Goal: Task Accomplishment & Management: Use online tool/utility

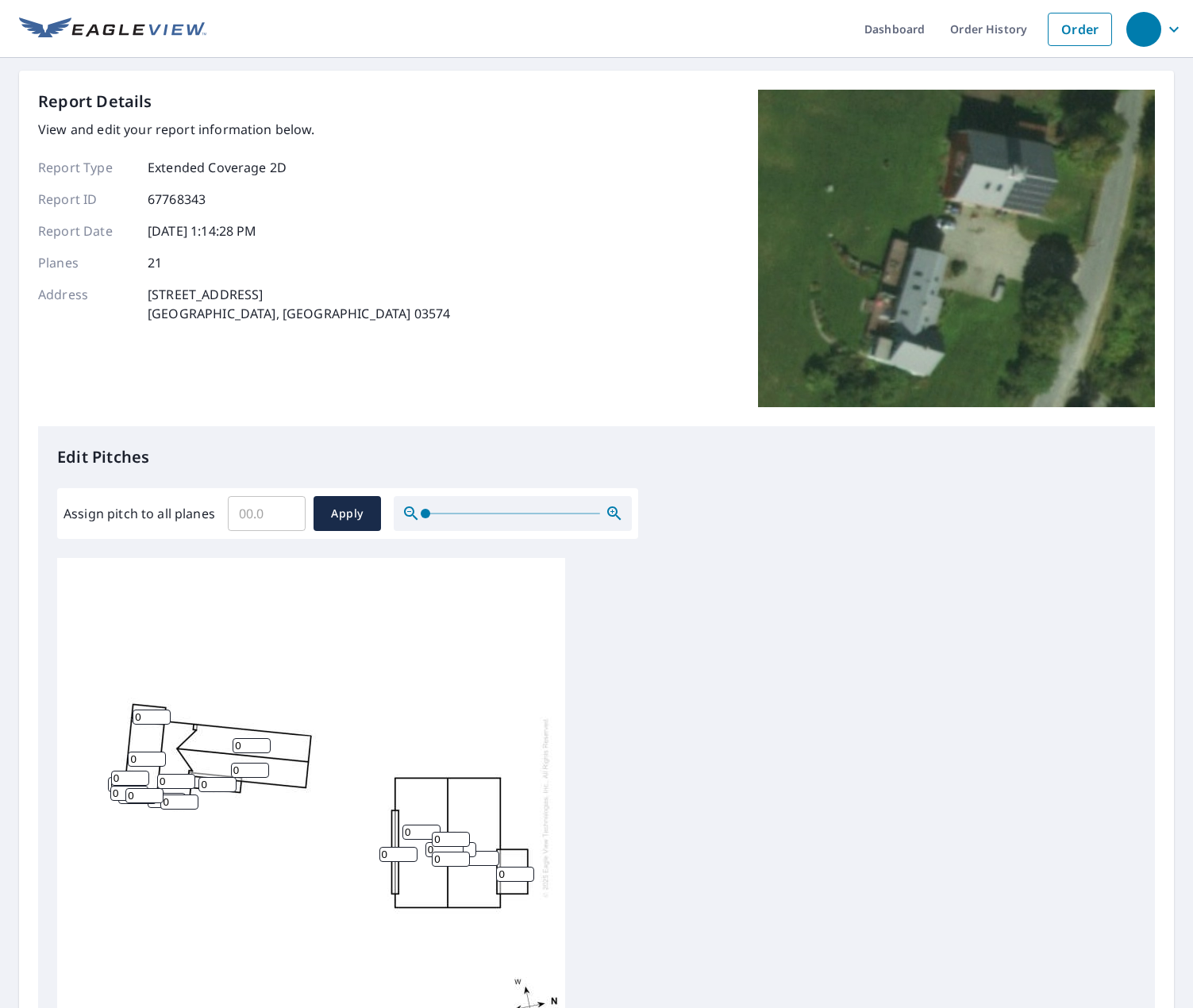
scroll to position [16, 0]
click at [423, 821] on input "0" at bounding box center [421, 828] width 38 height 15
type input "10"
click at [481, 847] on input "0" at bounding box center [480, 855] width 38 height 15
type input "010"
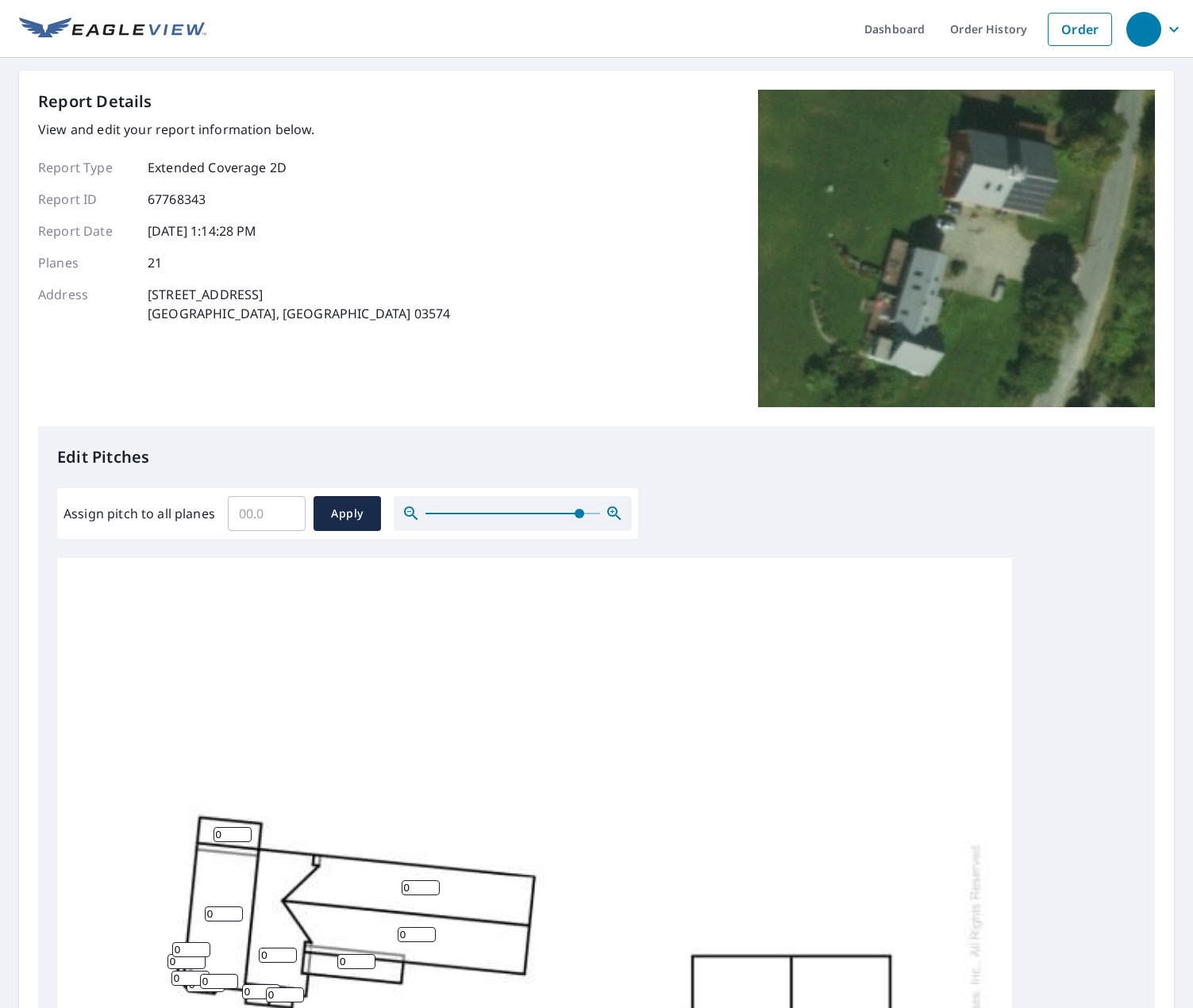
drag, startPoint x: 427, startPoint y: 511, endPoint x: 671, endPoint y: 538, distance: 245.5
click at [585, 514] on span at bounding box center [580, 514] width 10 height 10
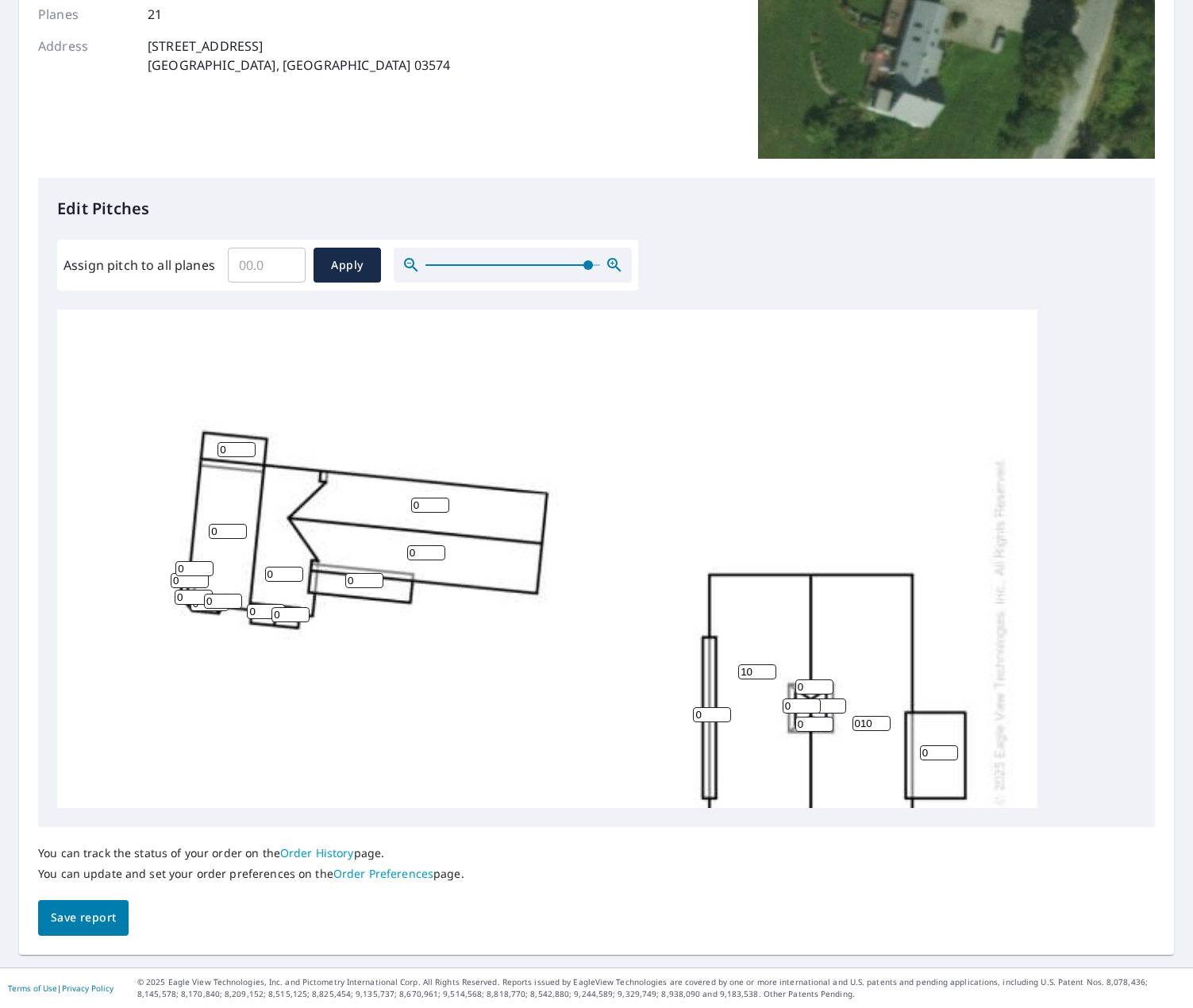
scroll to position [333, 0]
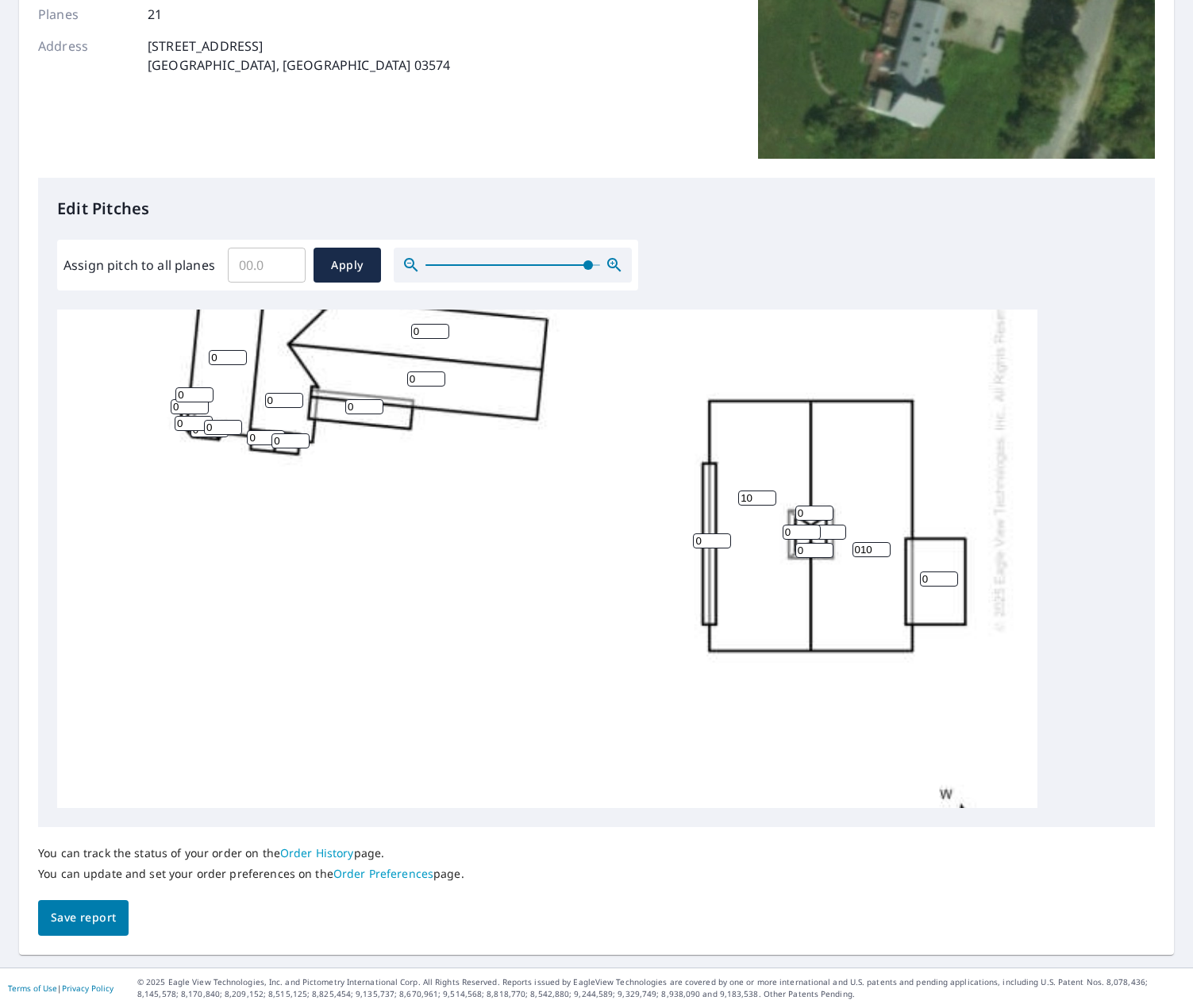
click at [774, 375] on div "010 10 0 0 0 0 0 0 0 0 0 0 0 0 0 0 0 0 0 0 0" at bounding box center [547, 457] width 981 height 963
click at [859, 283] on div "Edit Pitches Assign pitch to all planes ​ Apply 010 10 0 0 0 0 0 0 0 0 0 0 0 0 …" at bounding box center [596, 502] width 1117 height 650
click at [101, 923] on span "Save report" at bounding box center [84, 918] width 65 height 19
click at [934, 579] on input "0" at bounding box center [939, 580] width 38 height 15
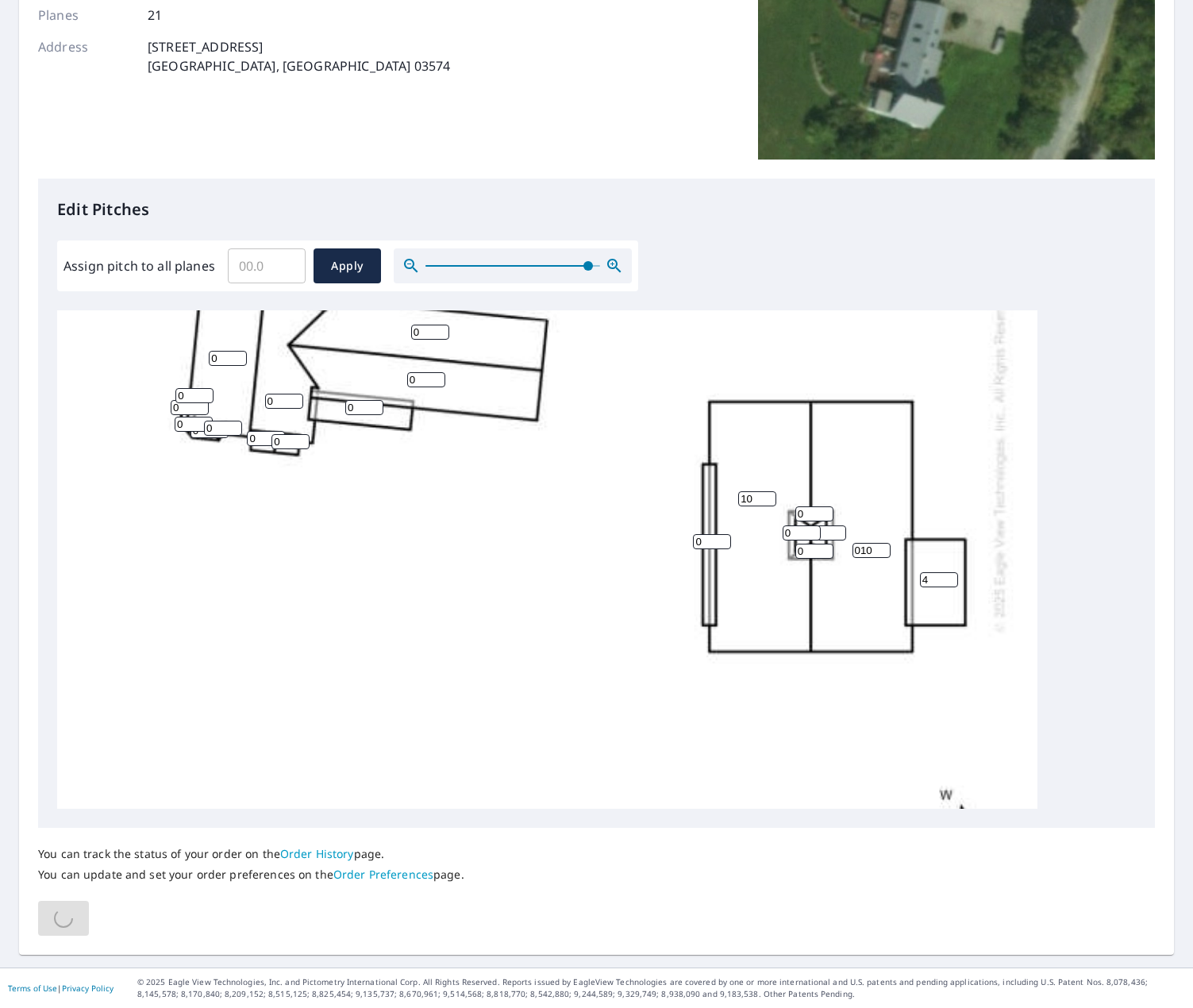
type input "4"
click at [665, 856] on div "You can track the status of your order on the Order History page. You can updat…" at bounding box center [596, 881] width 1117 height 108
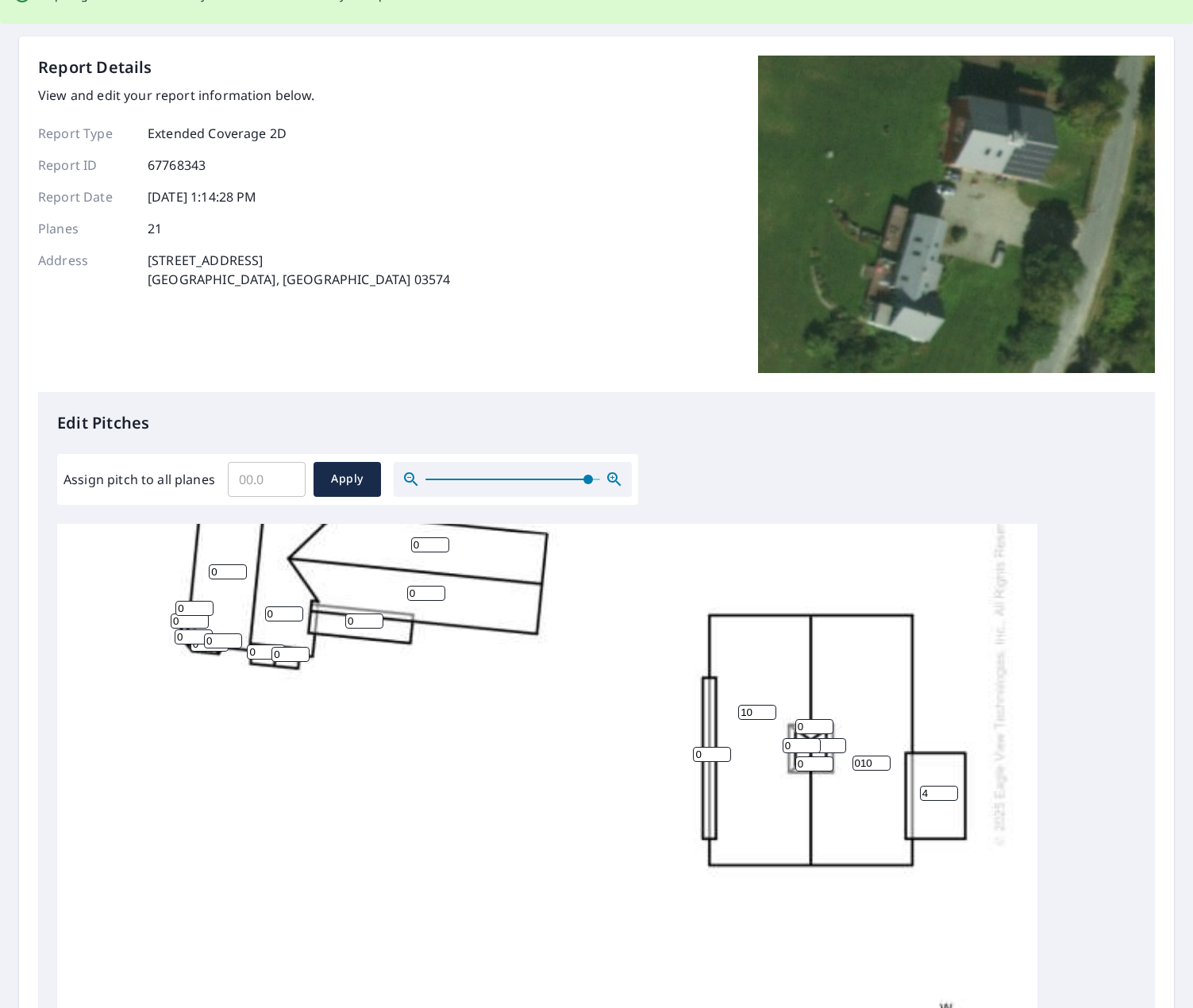
scroll to position [306, 0]
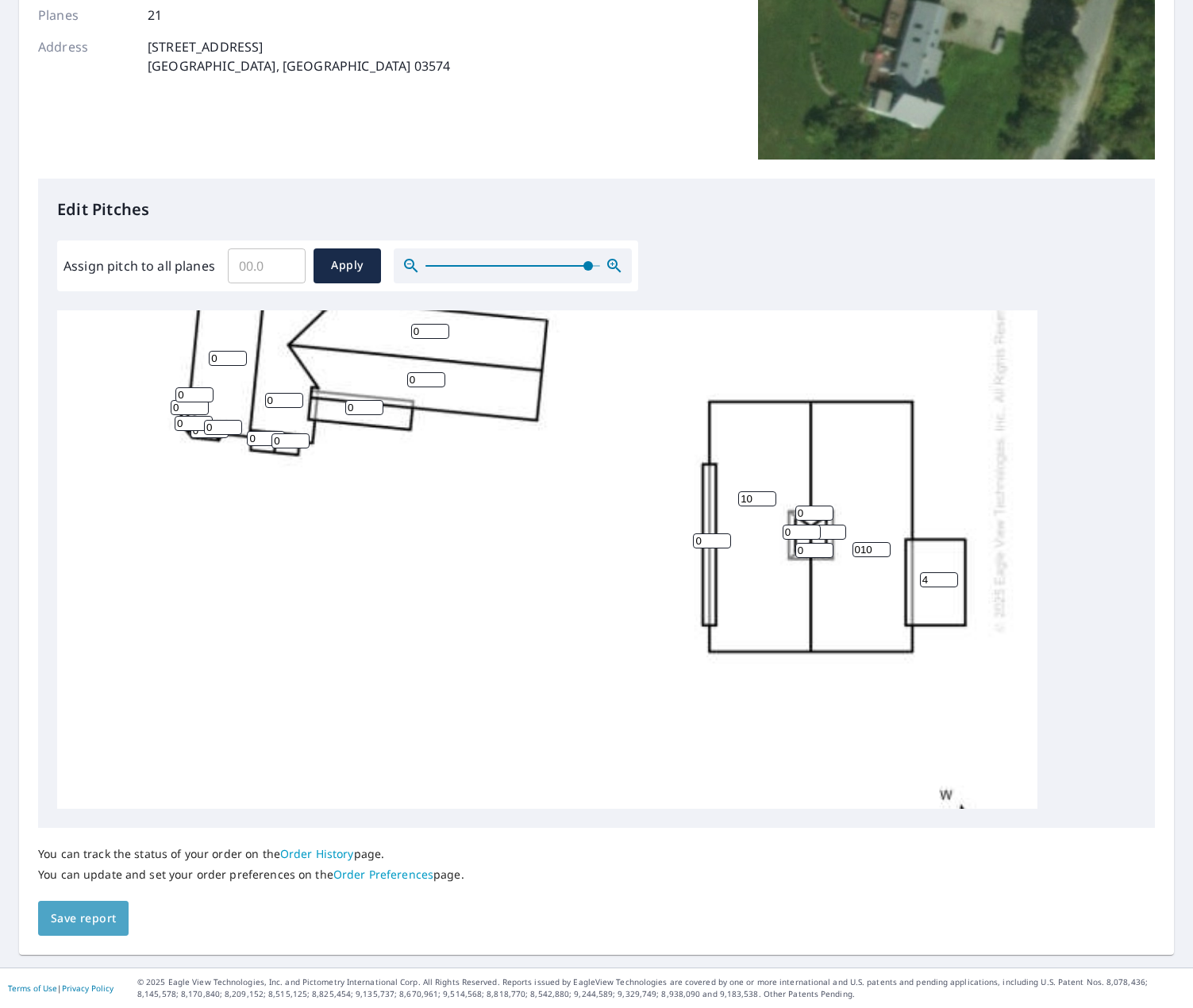
click at [86, 932] on button "Save report" at bounding box center [84, 919] width 91 height 36
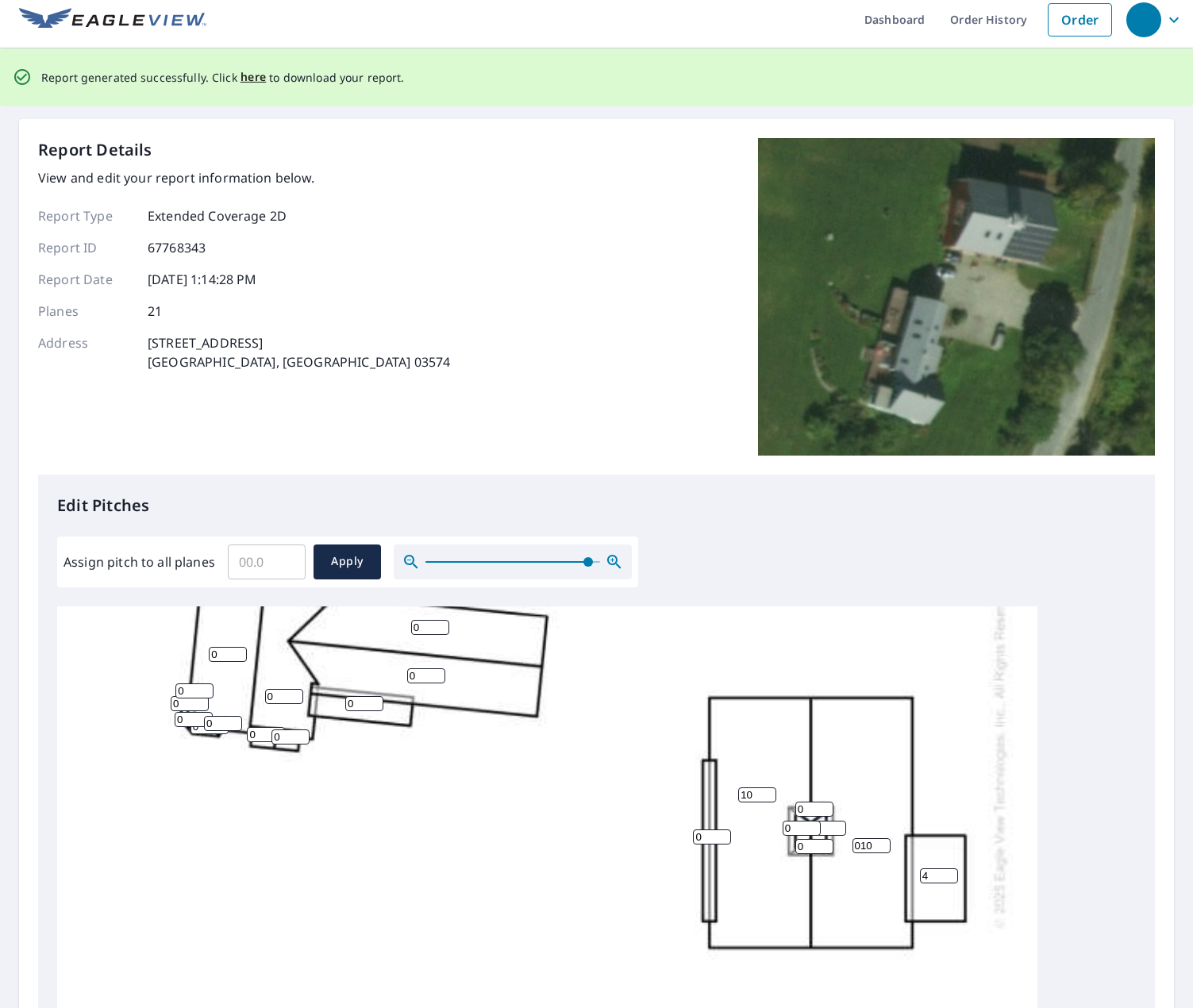
scroll to position [0, 0]
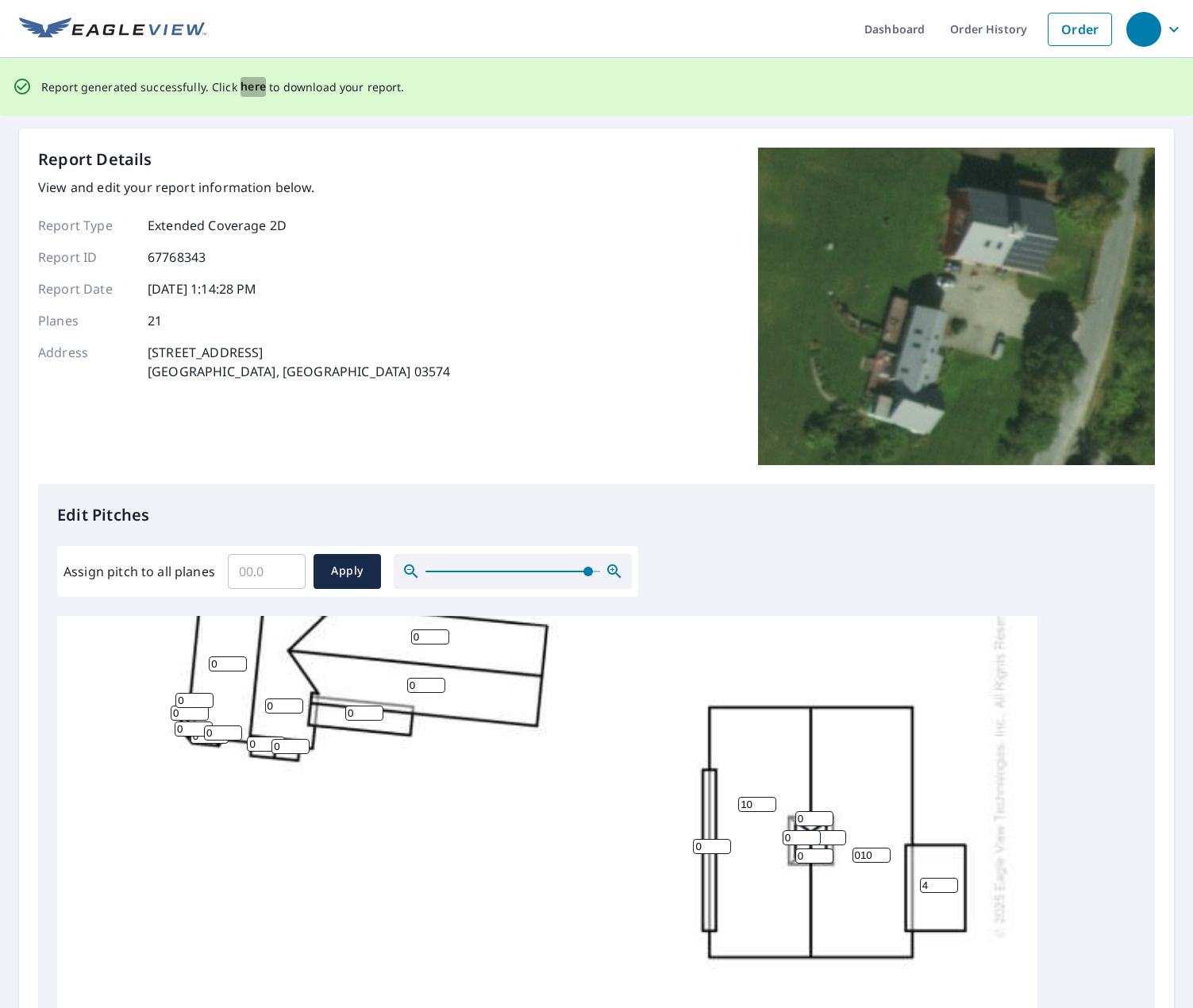
click at [242, 91] on span "here" at bounding box center [254, 87] width 26 height 19
